Goal: Check status: Check status

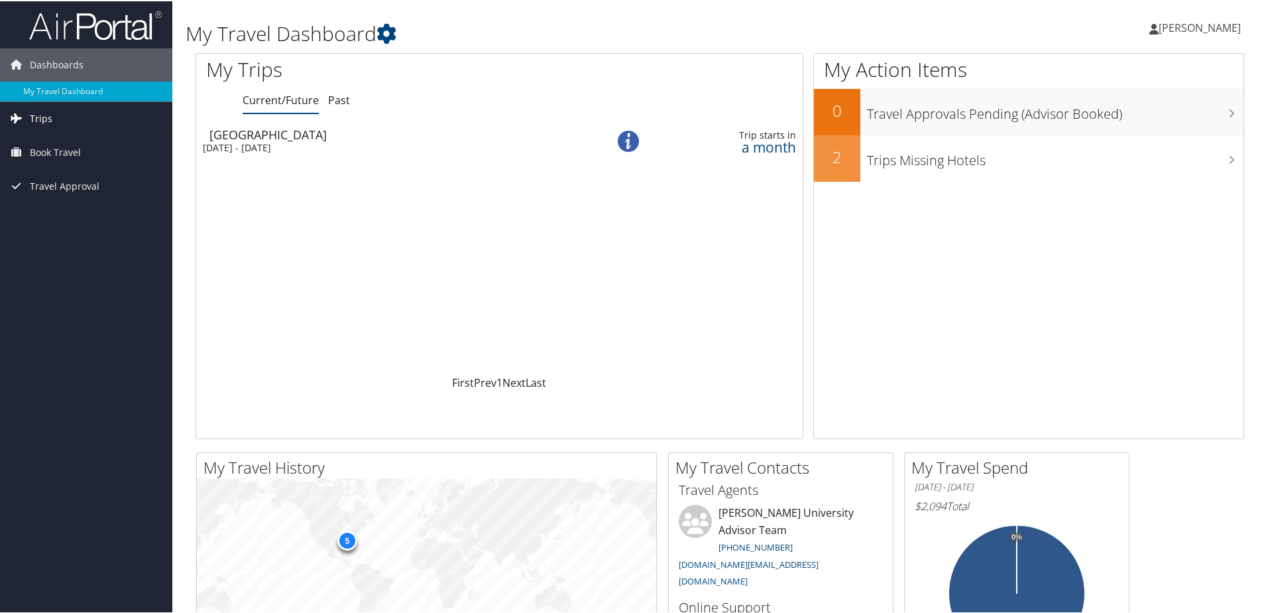
click at [91, 119] on link "Trips" at bounding box center [86, 117] width 172 height 33
click at [78, 211] on span "Book Travel" at bounding box center [55, 210] width 51 height 33
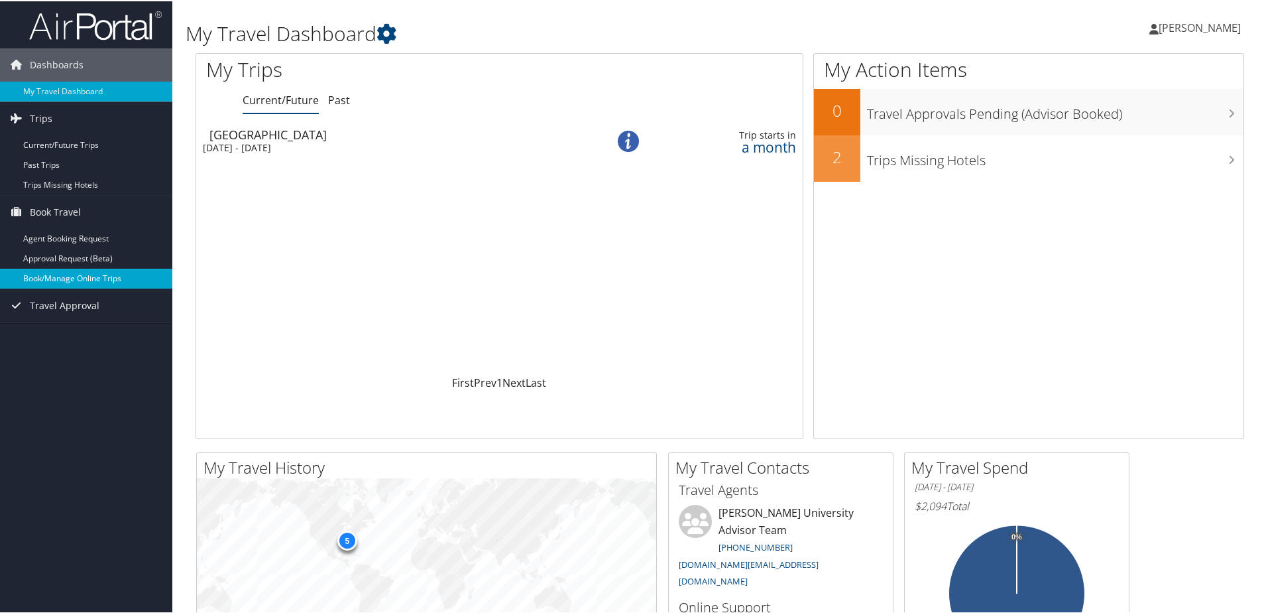
click at [100, 271] on link "Book/Manage Online Trips" at bounding box center [86, 277] width 172 height 20
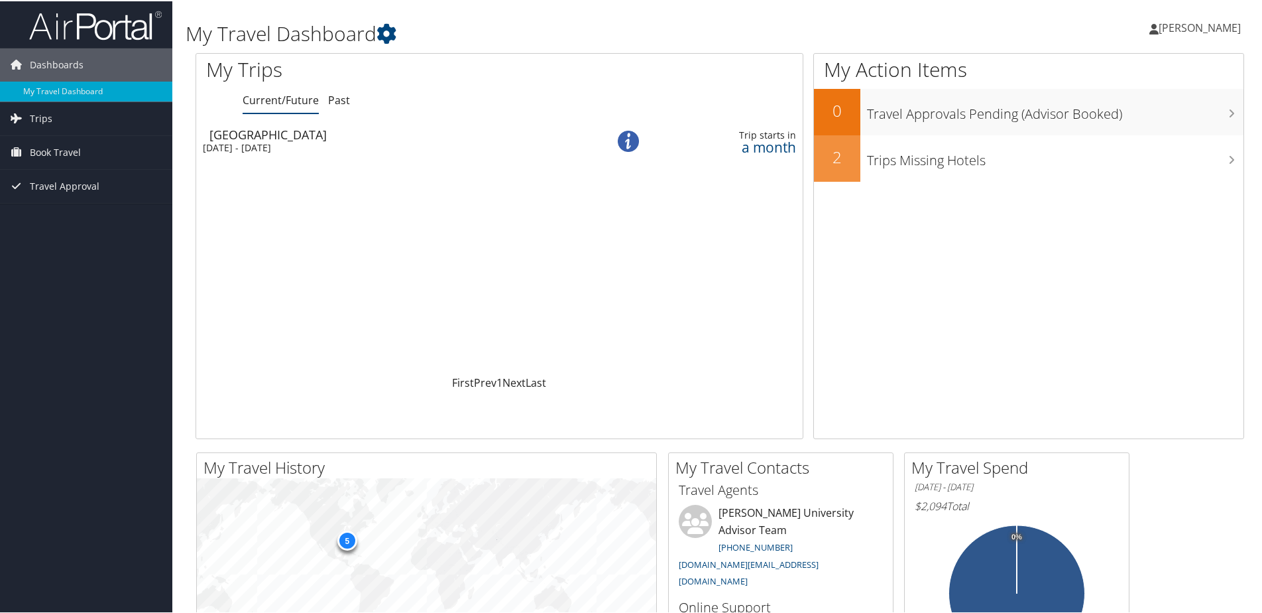
click at [320, 144] on div "Mon 24 Nov 2025 - Wed 10 Dec 2025" at bounding box center [389, 147] width 373 height 12
